Goal: Information Seeking & Learning: Learn about a topic

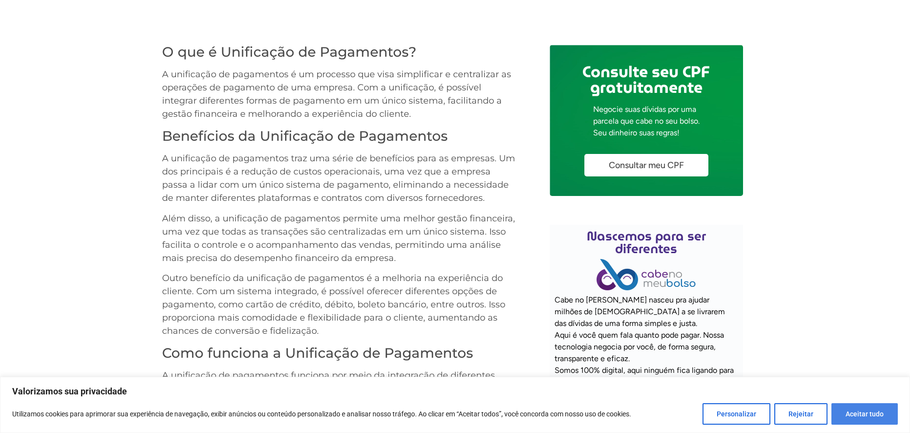
click at [876, 417] on button "Aceitar tudo" at bounding box center [864, 413] width 66 height 21
checkbox input "true"
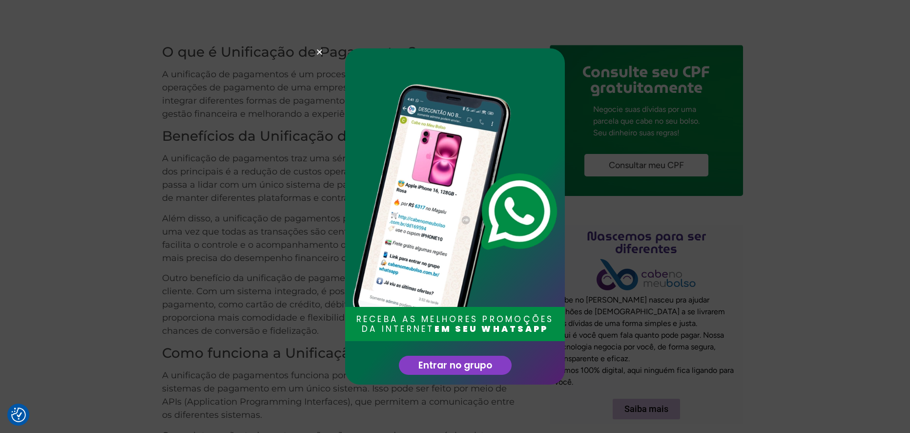
click at [319, 50] on icon "Close" at bounding box center [319, 51] width 7 height 7
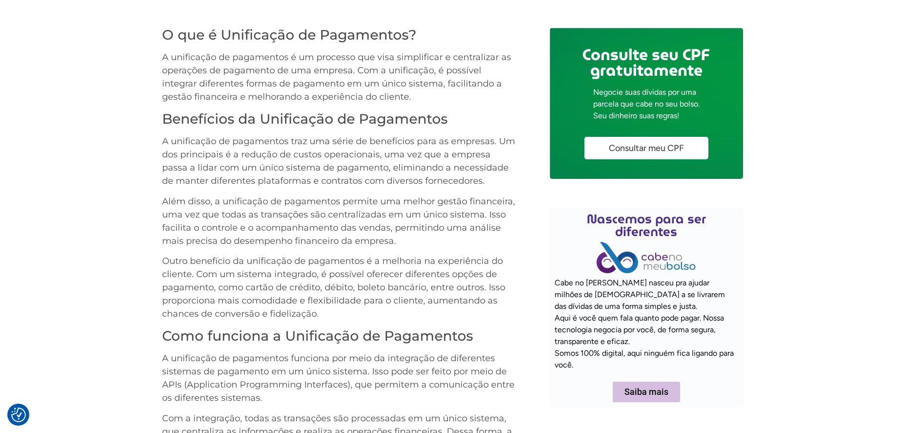
scroll to position [417, 0]
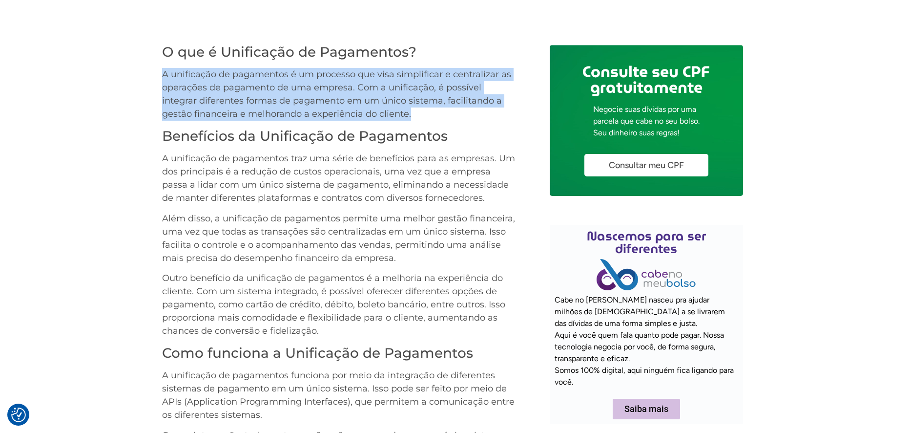
drag, startPoint x: 160, startPoint y: 73, endPoint x: 414, endPoint y: 117, distance: 257.1
copy p "A unificação de pagamentos é um processo que visa simplificar e centralizar as …"
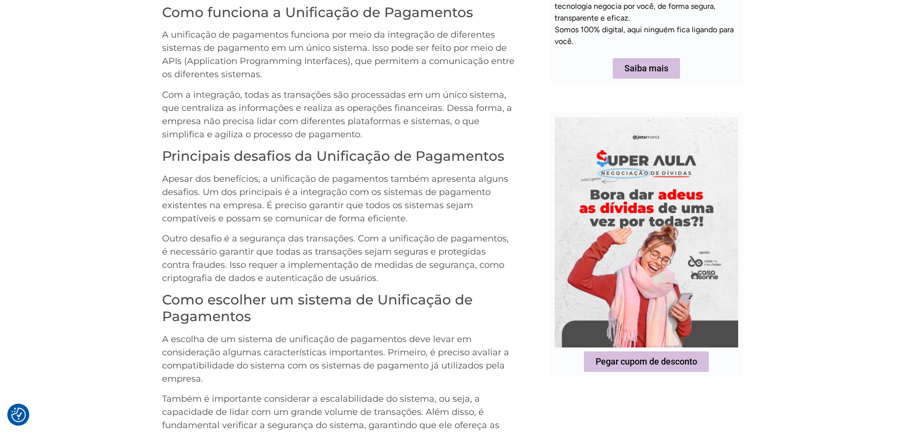
scroll to position [710, 0]
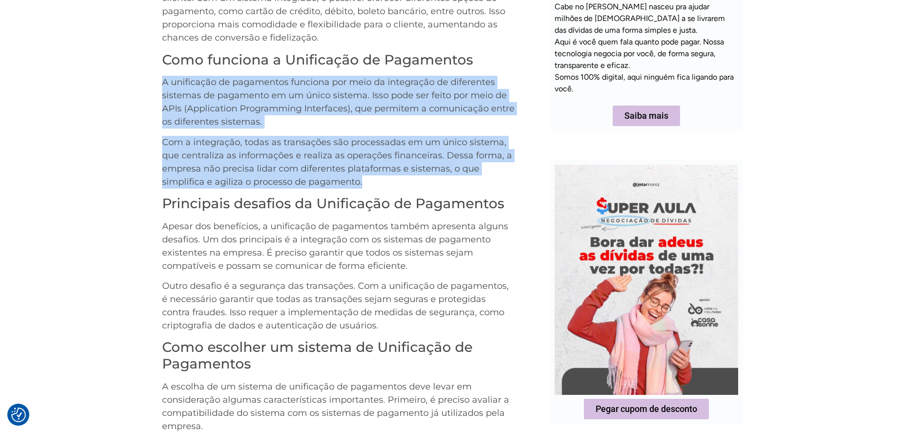
drag, startPoint x: 164, startPoint y: 83, endPoint x: 394, endPoint y: 180, distance: 249.6
click at [394, 180] on div "O que é Unificação de Pagamentos? A unificação de pagamentos é um processo que …" at bounding box center [338, 243] width 353 height 999
copy div "A unificação de pagamentos funciona por meio da integração de diferentes sistem…"
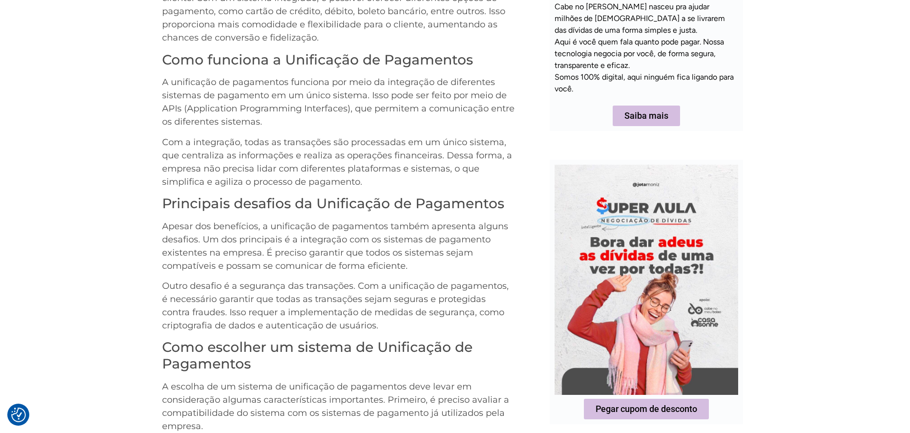
click at [839, 275] on div "O que é Unificação de Pagamentos? A unificação de pagamentos é um processo que …" at bounding box center [455, 245] width 910 height 997
